Goal: Find specific page/section: Find specific page/section

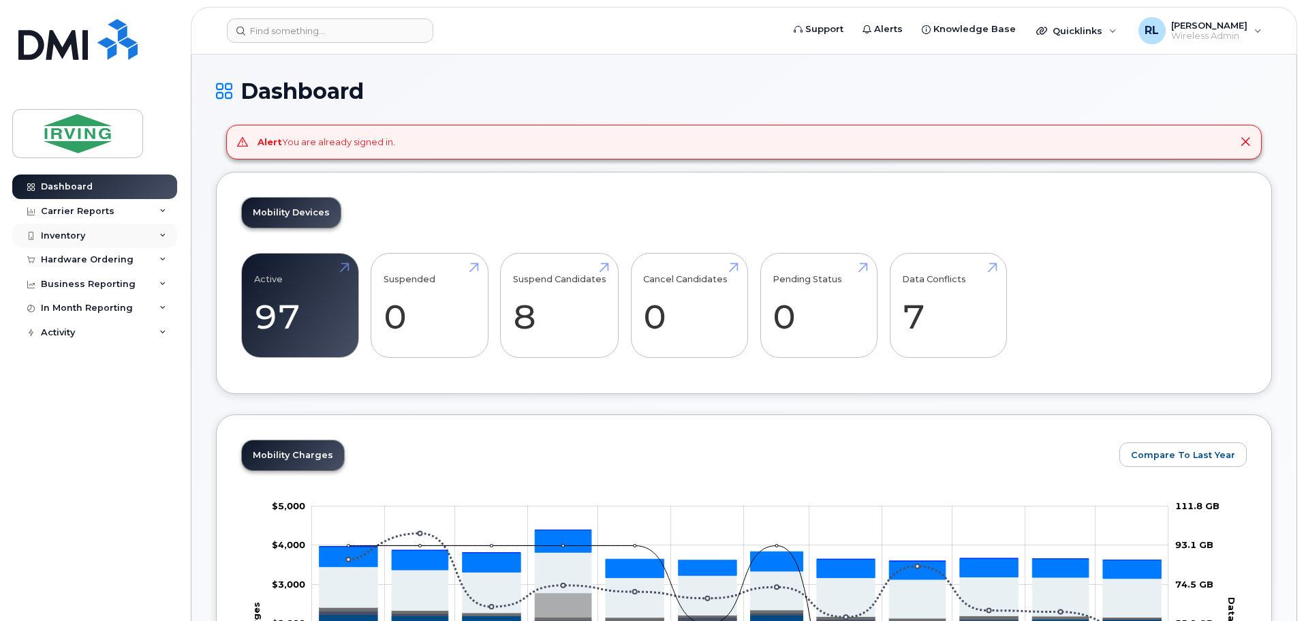
click at [69, 235] on div "Inventory" at bounding box center [63, 235] width 44 height 11
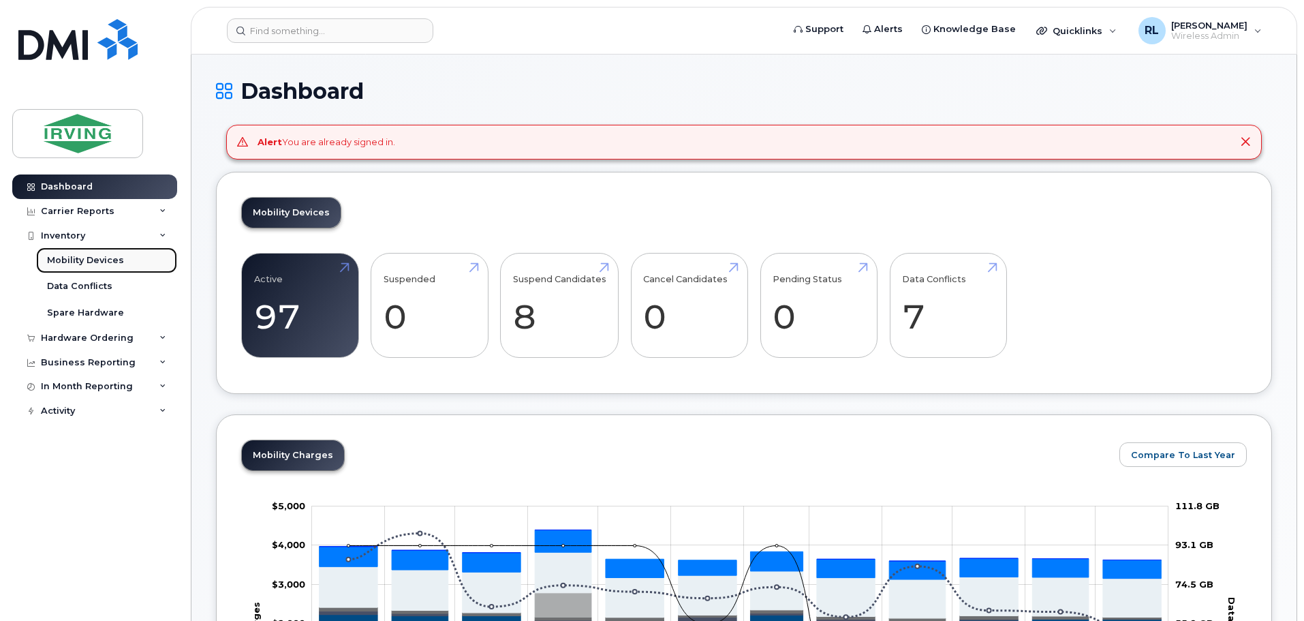
click at [87, 260] on div "Mobility Devices" at bounding box center [85, 260] width 77 height 12
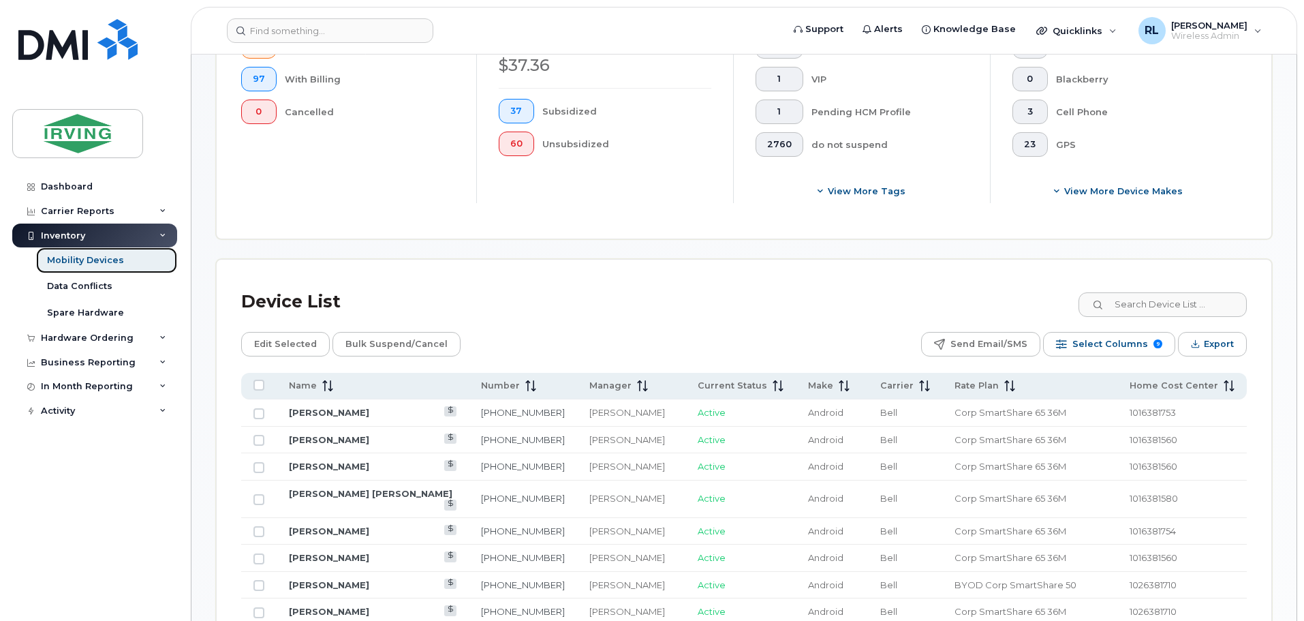
scroll to position [464, 0]
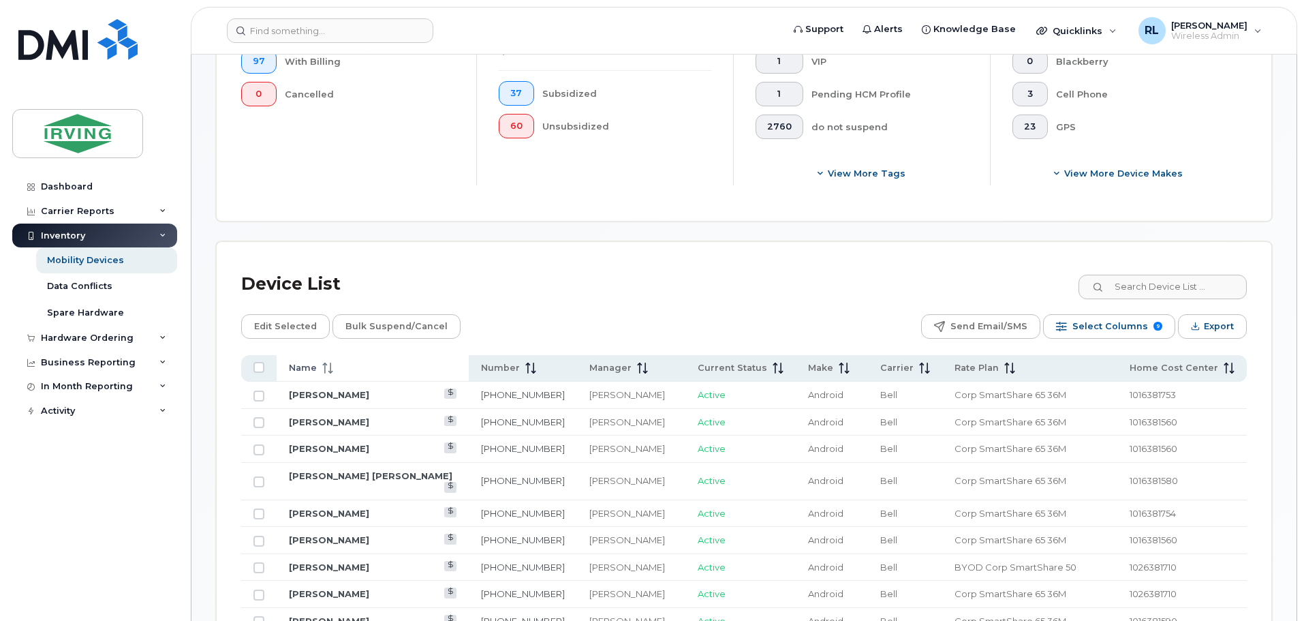
click at [326, 362] on icon at bounding box center [327, 367] width 11 height 11
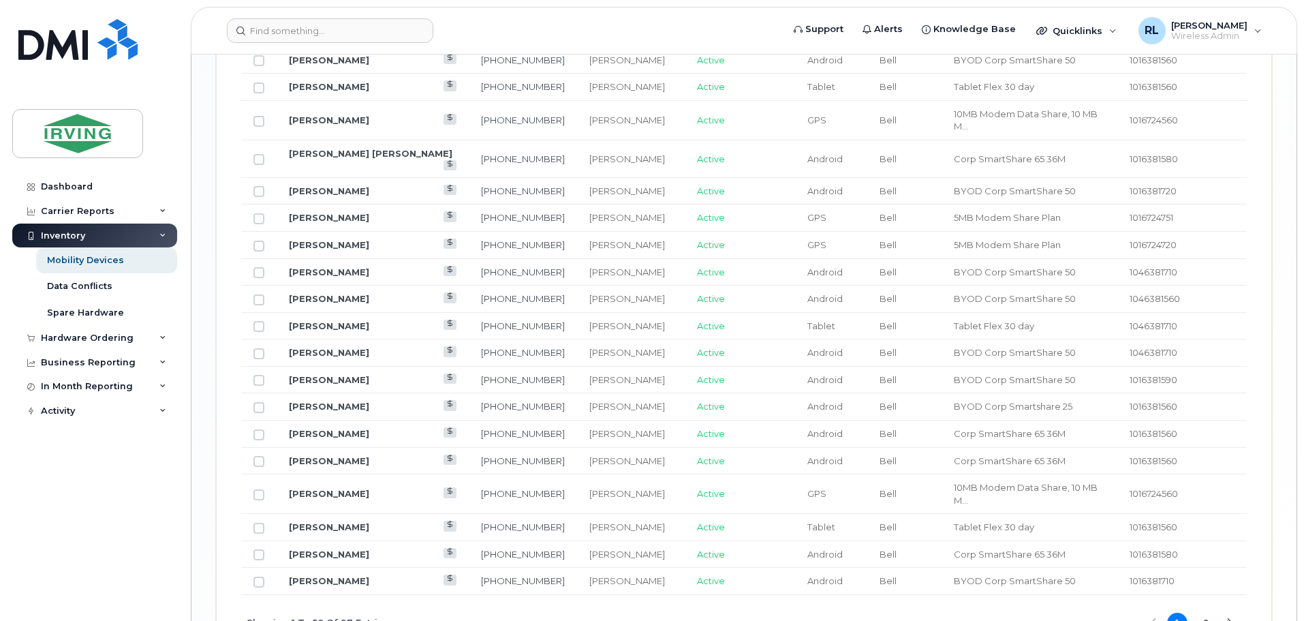
scroll to position [1686, 0]
click at [1200, 611] on button "2" at bounding box center [1206, 621] width 20 height 20
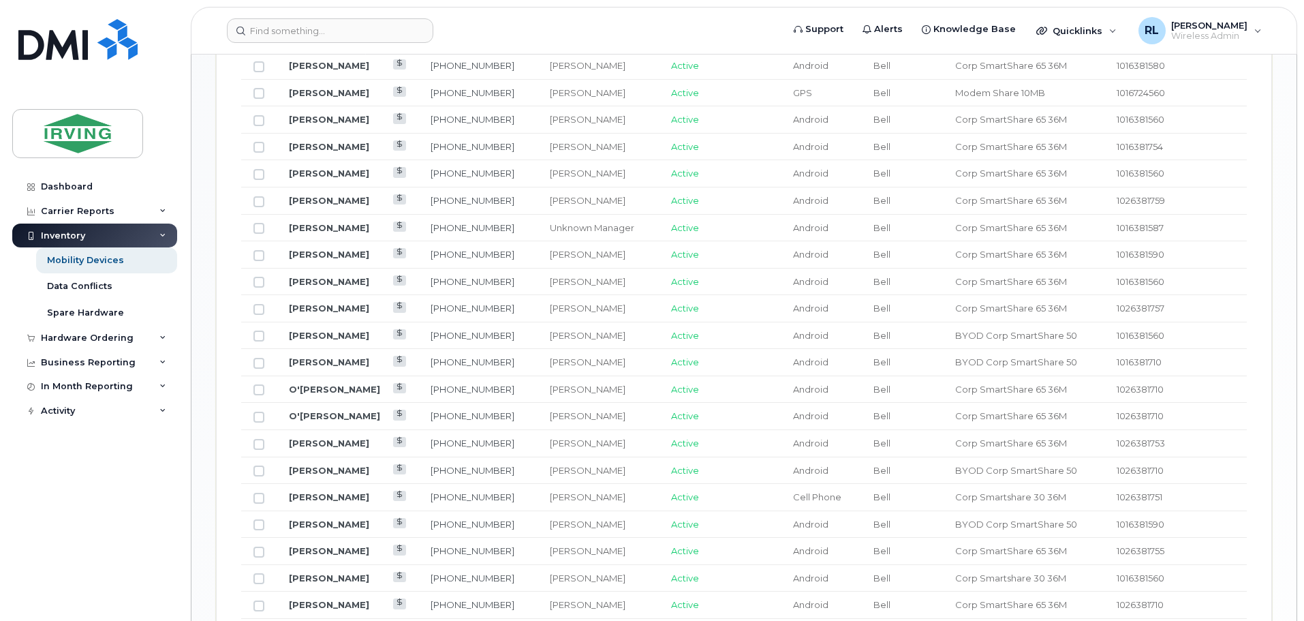
scroll to position [1035, 0]
click at [331, 114] on link "[PERSON_NAME]" at bounding box center [329, 119] width 80 height 11
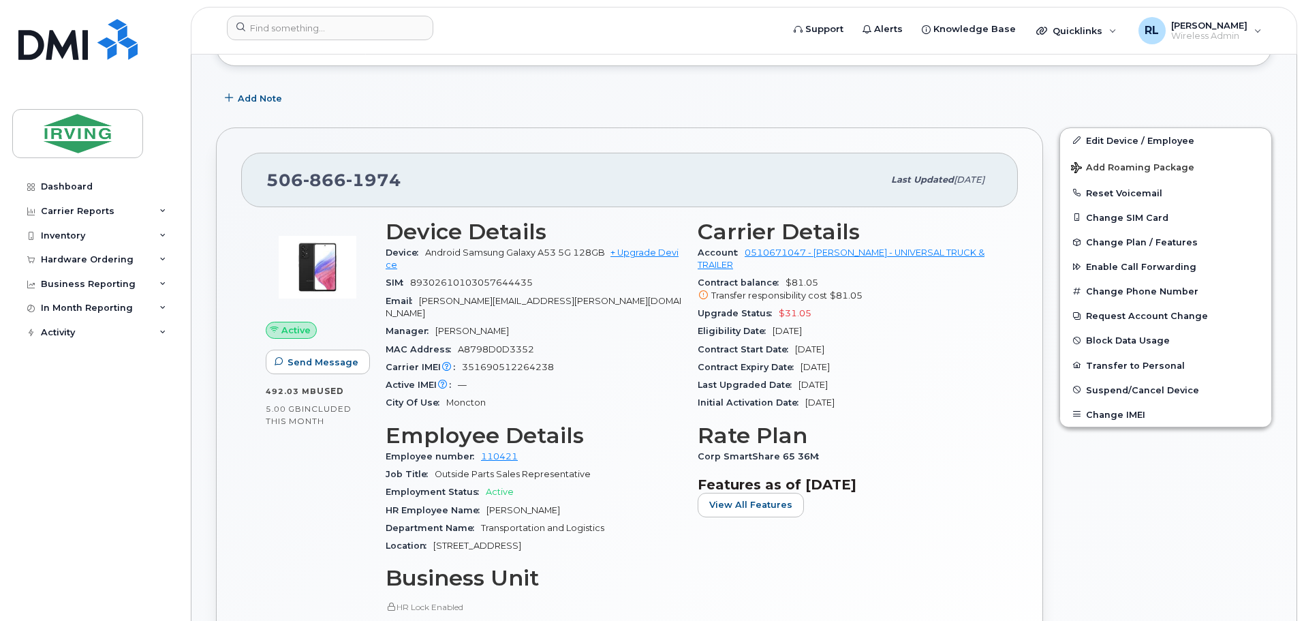
scroll to position [369, 0]
